Goal: Complete application form

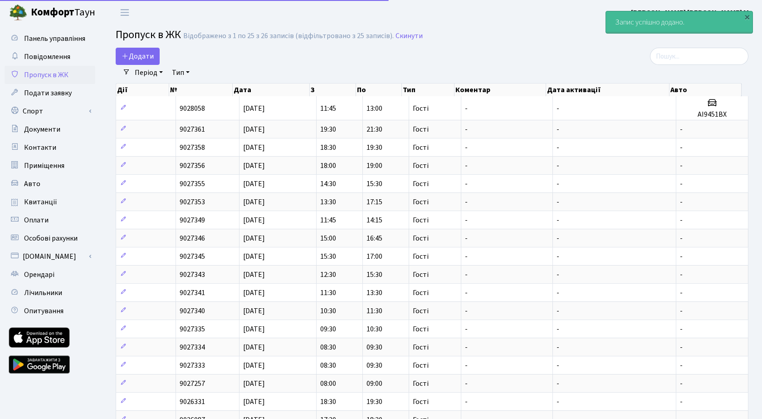
select select "25"
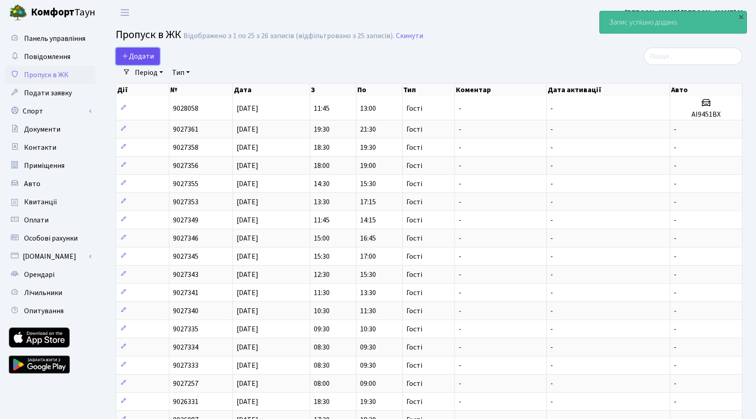
click at [138, 55] on span "Додати" at bounding box center [138, 56] width 32 height 10
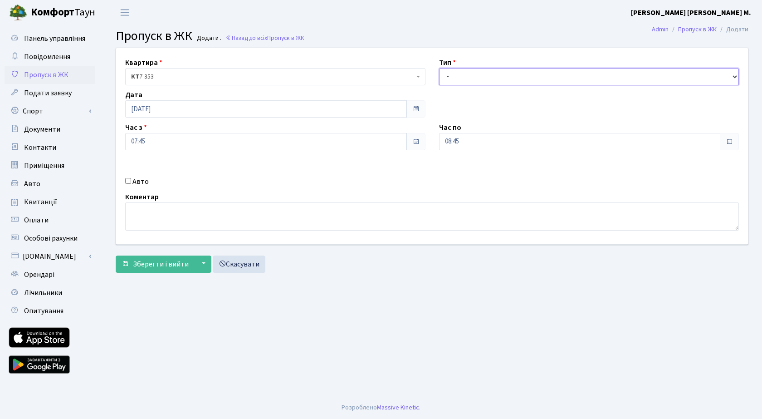
click at [478, 76] on select "- Доставка Таксі Гості Сервіс" at bounding box center [589, 76] width 300 height 17
select select "3"
click at [439, 68] on select "- Доставка Таксі Гості Сервіс" at bounding box center [589, 76] width 300 height 17
click at [157, 266] on span "Зберегти і вийти" at bounding box center [161, 264] width 56 height 10
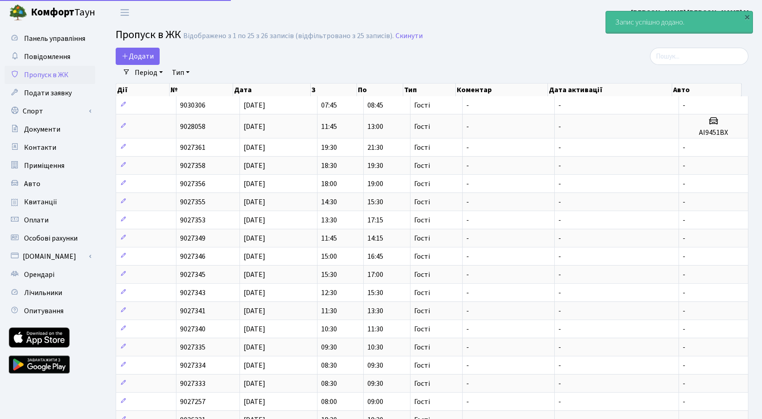
select select "25"
